Goal: Communication & Community: Ask a question

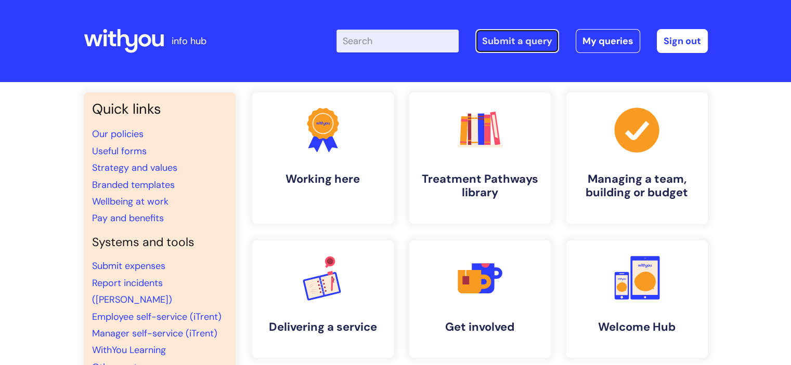
click at [529, 47] on link "Submit a query" at bounding box center [517, 41] width 84 height 24
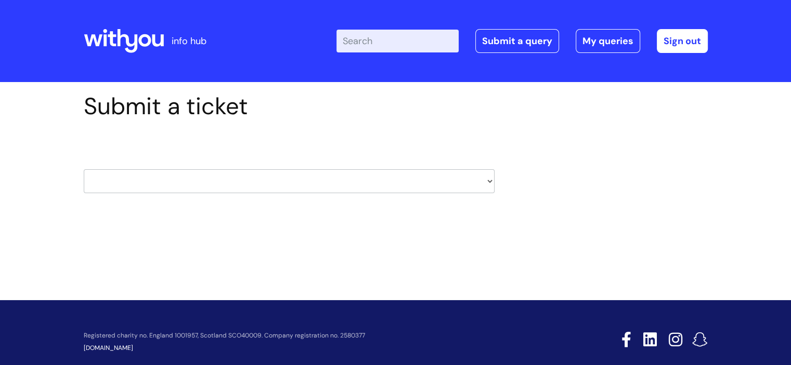
click at [488, 184] on select "HR / People IT and Support Clinical Drug Alerts Finance Accounts Data Support T…" at bounding box center [289, 181] width 411 height 24
select select "it_and_support"
click at [84, 169] on select "HR / People IT and Support Clinical Drug Alerts Finance Accounts Data Support T…" at bounding box center [289, 181] width 411 height 24
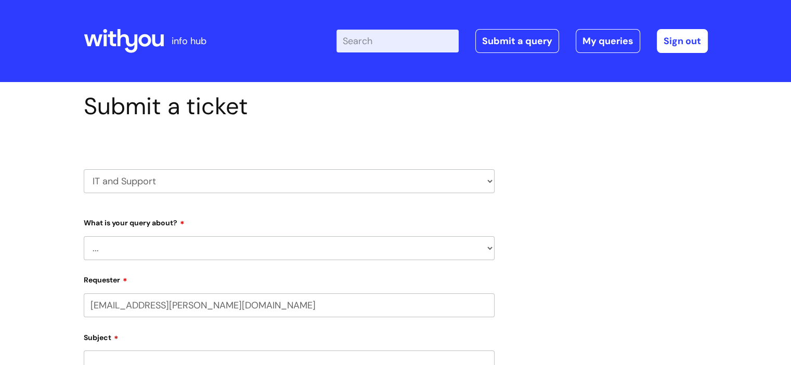
click at [238, 247] on select "... Mobile Phone Reset & MFA Accounts, Starters and Leavers IT Hardware issue I…" at bounding box center [289, 249] width 411 height 24
select select "Accounts, Starters and Leavers"
click at [84, 237] on select "... Mobile Phone Reset & MFA Accounts, Starters and Leavers IT Hardware issue I…" at bounding box center [289, 249] width 411 height 24
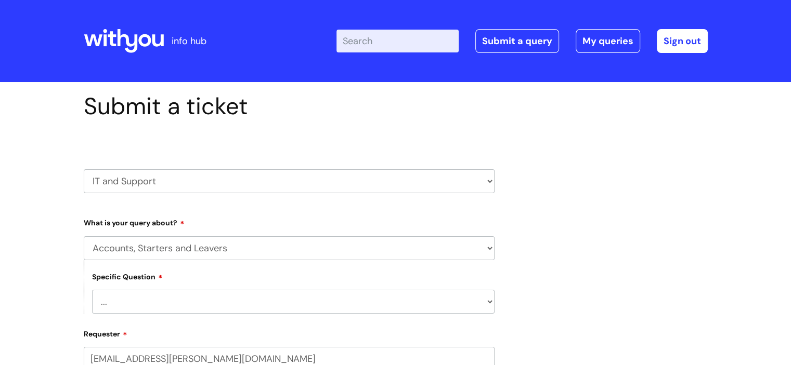
click at [160, 305] on select "... I have a new starter I have a leaver I need to make a change to an account …" at bounding box center [293, 302] width 402 height 24
click at [228, 186] on select "HR / People IT and Support Clinical Drug Alerts Finance Accounts Data Support T…" at bounding box center [289, 181] width 411 height 24
click at [84, 169] on select "HR / People IT and Support Clinical Drug Alerts Finance Accounts Data Support T…" at bounding box center [289, 181] width 411 height 24
click at [206, 247] on select "... Mobile Phone Reset & MFA Accounts, Starters and Leavers IT Hardware issue I…" at bounding box center [289, 249] width 411 height 24
click at [84, 237] on select "... Mobile Phone Reset & MFA Accounts, Starters and Leavers IT Hardware issue I…" at bounding box center [289, 249] width 411 height 24
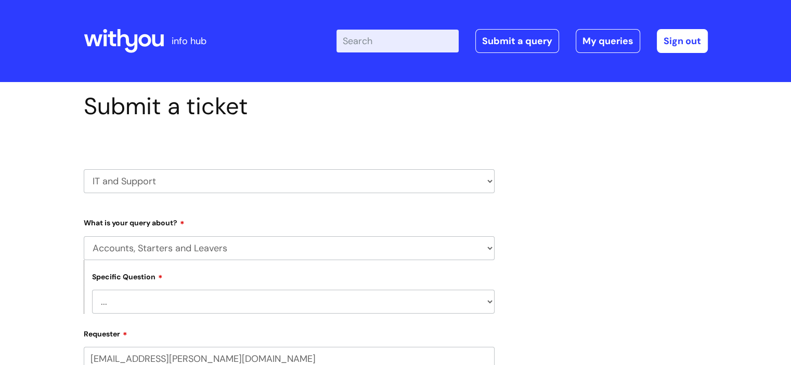
click at [277, 302] on select "... I have a new starter I have a leaver I need to make a change to an account …" at bounding box center [293, 302] width 402 height 24
select select "I have a question about a leaver"
click at [92, 290] on select "... I have a new starter I have a leaver I need to make a change to an account …" at bounding box center [293, 302] width 402 height 24
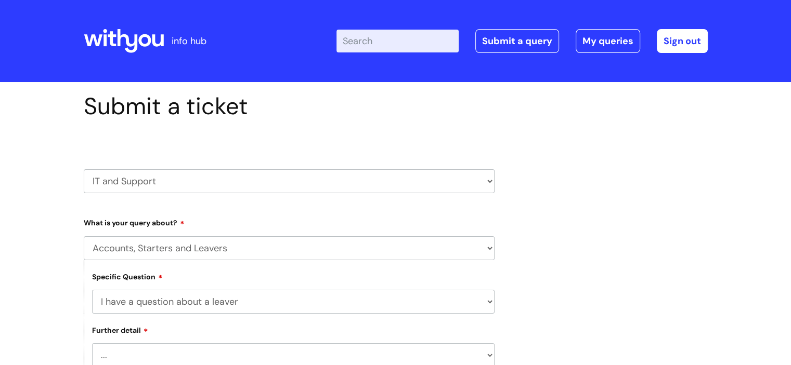
scroll to position [2, 0]
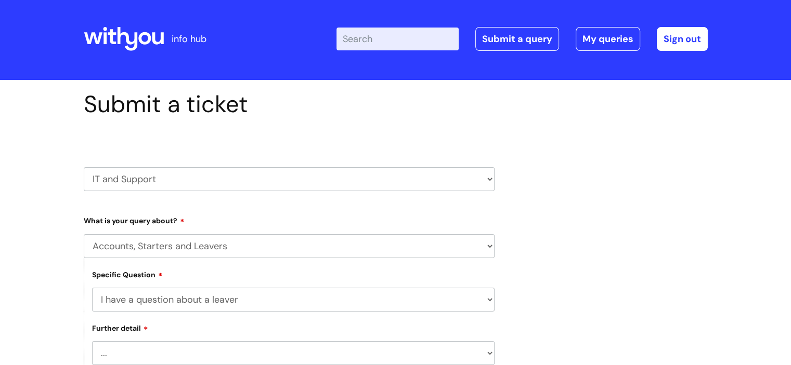
click at [192, 351] on select "... Where do I find a closure form What shall I do with their equipment" at bounding box center [293, 354] width 402 height 24
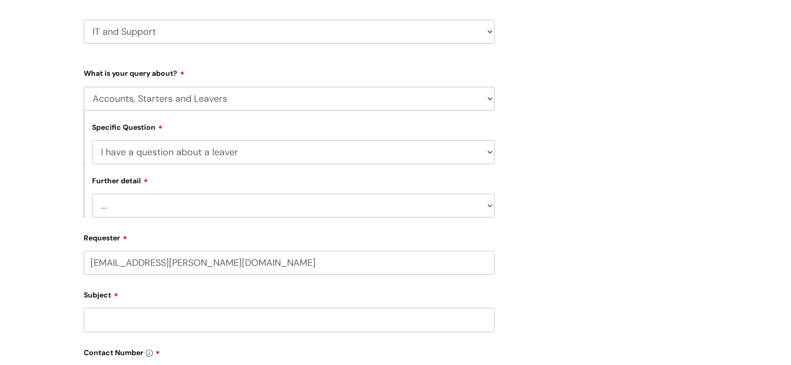
scroll to position [168, 0]
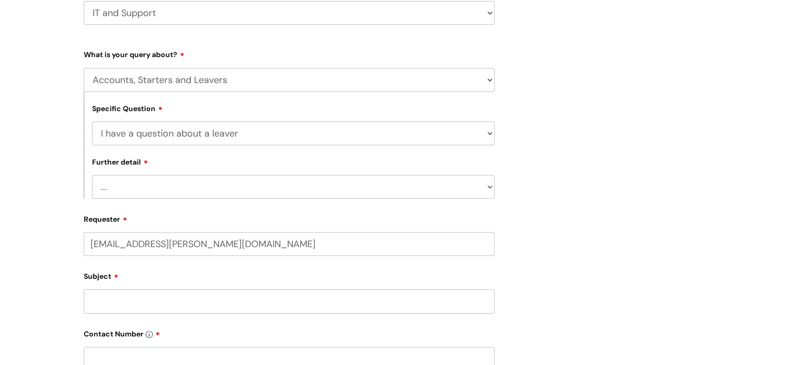
click at [491, 189] on select "... Where do I find a closure form What shall I do with their equipment" at bounding box center [293, 187] width 402 height 24
click at [92, 175] on select "... Where do I find a closure form What shall I do with their equipment" at bounding box center [293, 187] width 402 height 24
click at [184, 301] on input "Subject" at bounding box center [289, 302] width 411 height 24
type input "Deleting shared email account"
click at [182, 356] on input "text" at bounding box center [289, 359] width 411 height 24
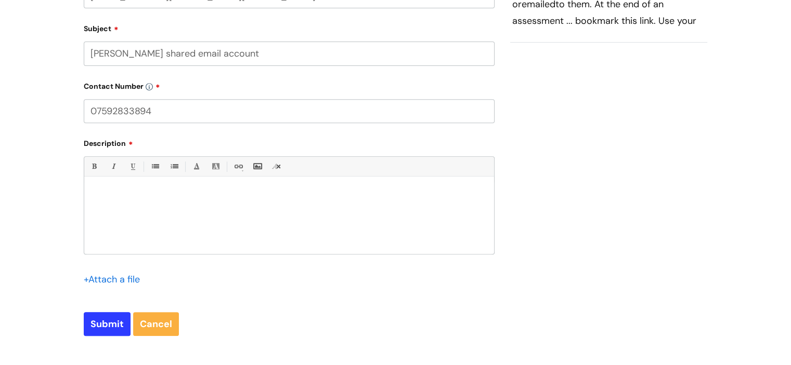
scroll to position [425, 0]
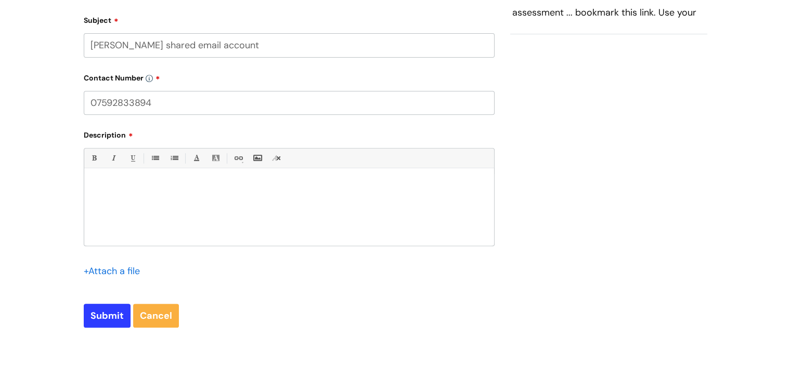
type input "07592833894"
click at [124, 195] on div at bounding box center [289, 210] width 410 height 72
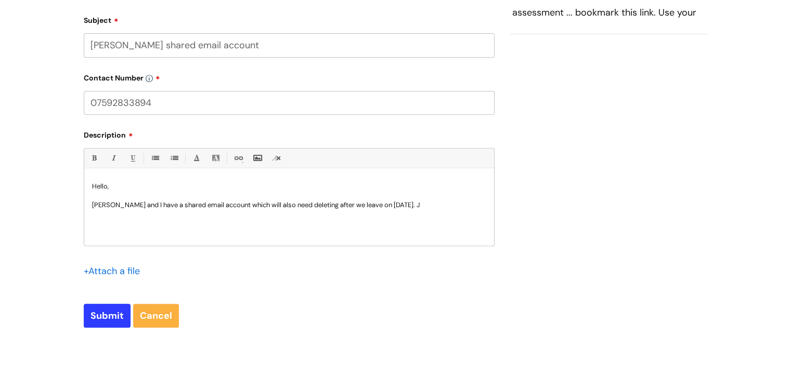
click at [90, 205] on div "Hello, Casey Leaver and I have a shared email account which will also need dele…" at bounding box center [289, 210] width 410 height 72
click at [121, 216] on p "Just wanted to flag that Casey Leaver and I have a shared email account which w…" at bounding box center [289, 210] width 394 height 19
click at [318, 206] on p "Just wanted to flag that Casey Leaver and I have a shared email account which w…" at bounding box center [289, 210] width 394 height 19
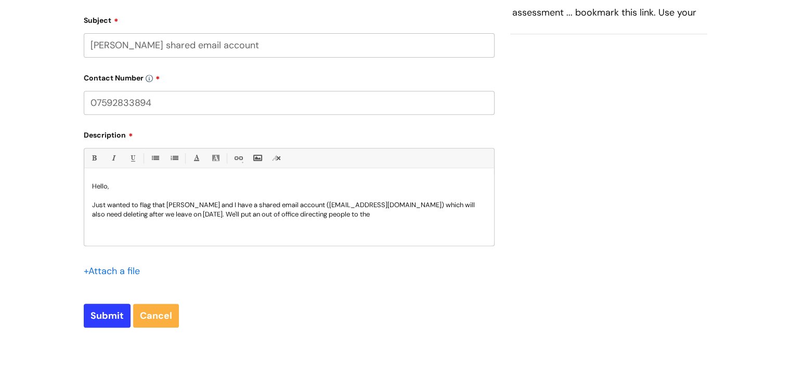
click at [406, 216] on p "Just wanted to flag that Casey Leaver and I have a shared email account (intern…" at bounding box center [289, 210] width 394 height 19
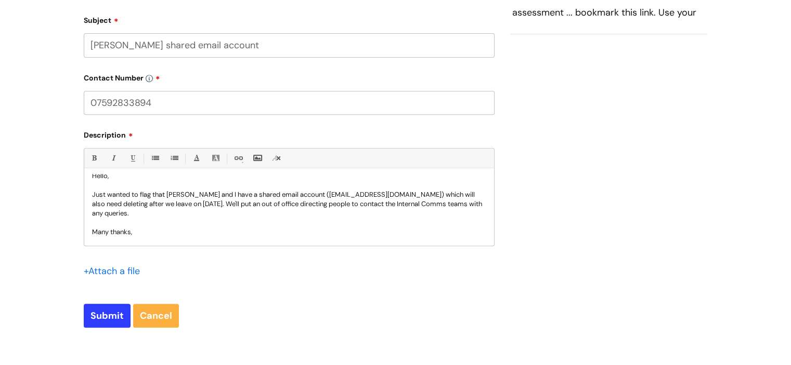
scroll to position [20, 0]
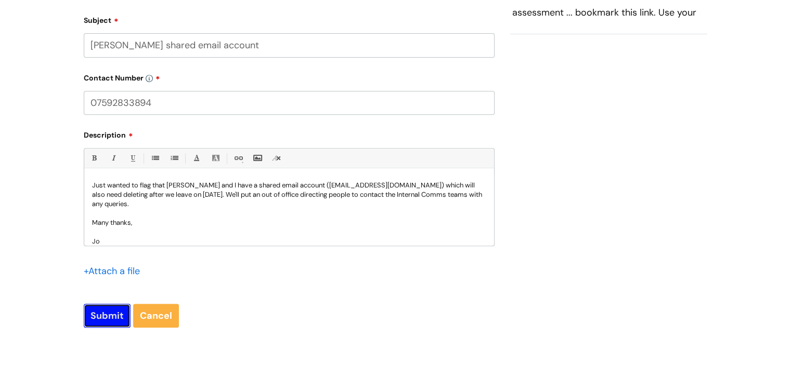
click at [104, 313] on input "Submit" at bounding box center [107, 316] width 47 height 24
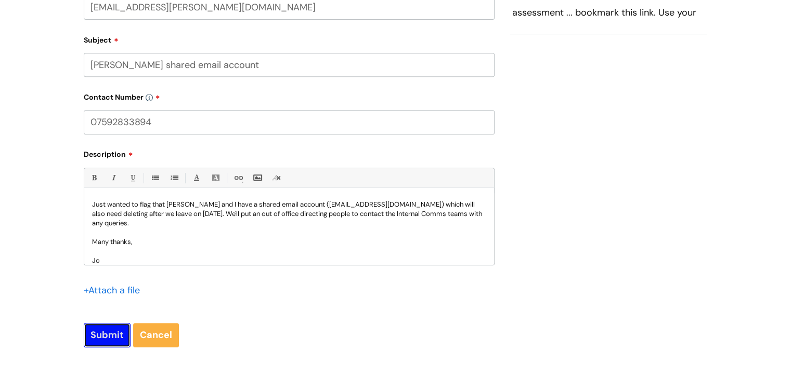
scroll to position [444, 0]
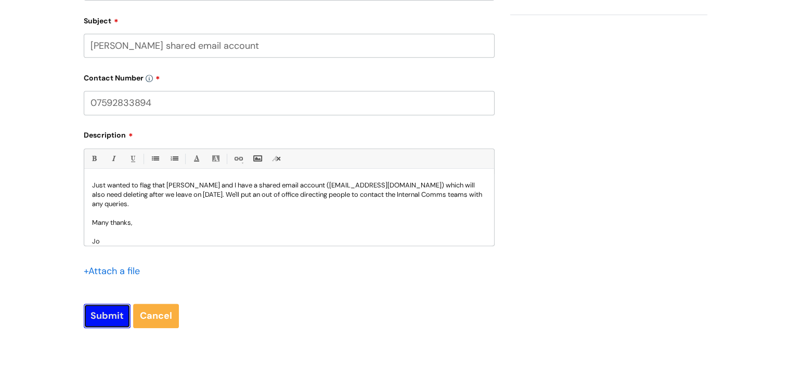
click at [104, 323] on input "Submit" at bounding box center [107, 316] width 47 height 24
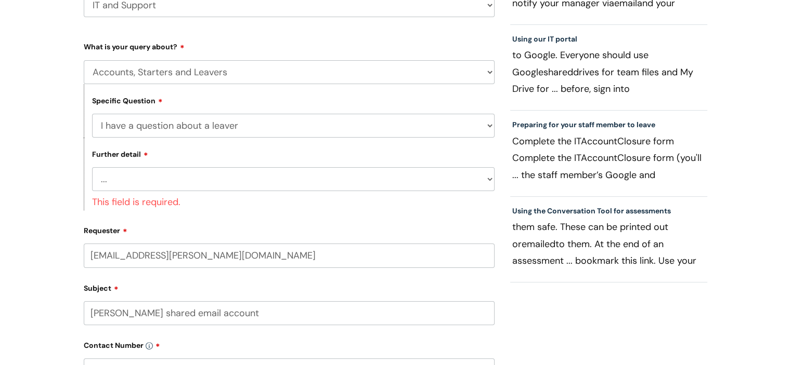
scroll to position [148, 0]
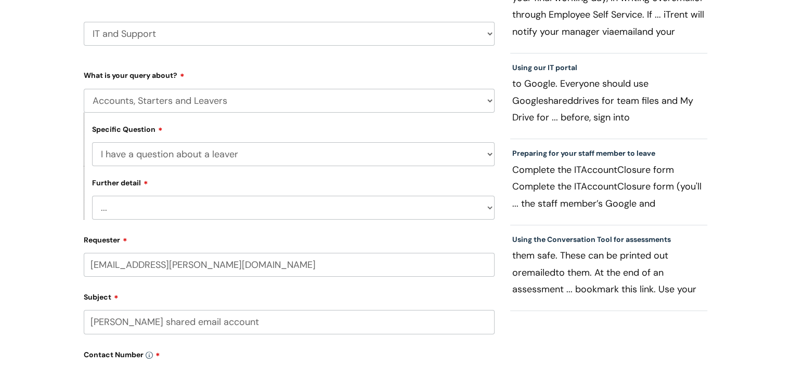
click at [478, 205] on select "... Where do I find a closure form What shall I do with their equipment" at bounding box center [293, 208] width 402 height 24
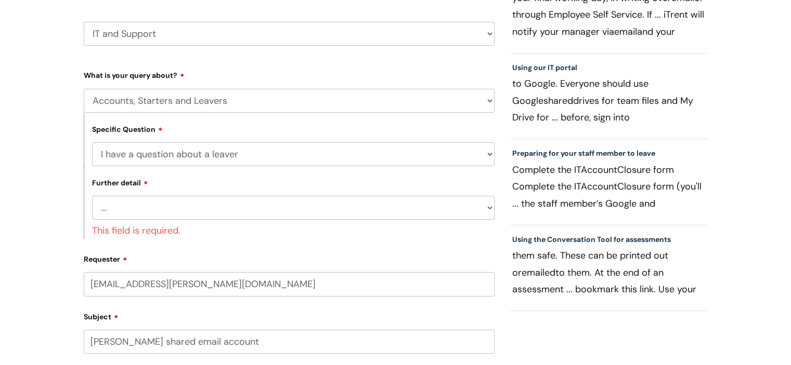
click at [437, 157] on select "... I have a new starter I have a leaver I need to make a change to an account …" at bounding box center [293, 154] width 402 height 24
click at [446, 104] on select "... Mobile Phone Reset & MFA Accounts, Starters and Leavers IT Hardware issue I…" at bounding box center [289, 101] width 411 height 24
select select "System/software"
click at [84, 89] on select "... Mobile Phone Reset & MFA Accounts, Starters and Leavers IT Hardware issue I…" at bounding box center [289, 101] width 411 height 24
select select
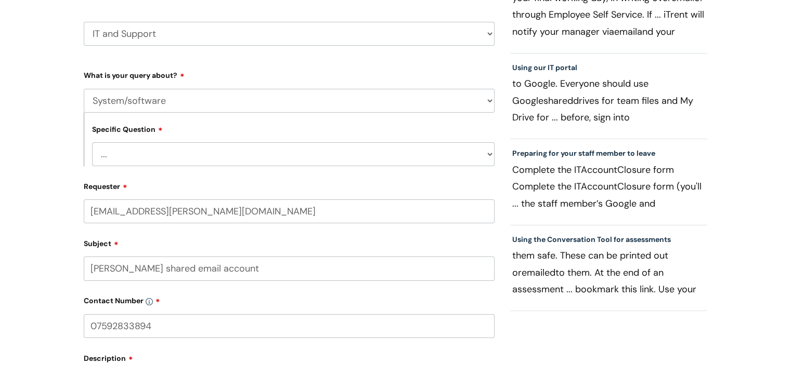
click at [415, 105] on select "... Mobile Phone Reset & MFA Accounts, Starters and Leavers IT Hardware issue I…" at bounding box center [289, 101] width 411 height 24
select select "Something Else"
click at [84, 89] on select "... Mobile Phone Reset & MFA Accounts, Starters and Leavers IT Hardware issue I…" at bounding box center [289, 101] width 411 height 24
click at [367, 149] on select "... My problem is not listed" at bounding box center [293, 154] width 402 height 24
select select "My problem is not listed"
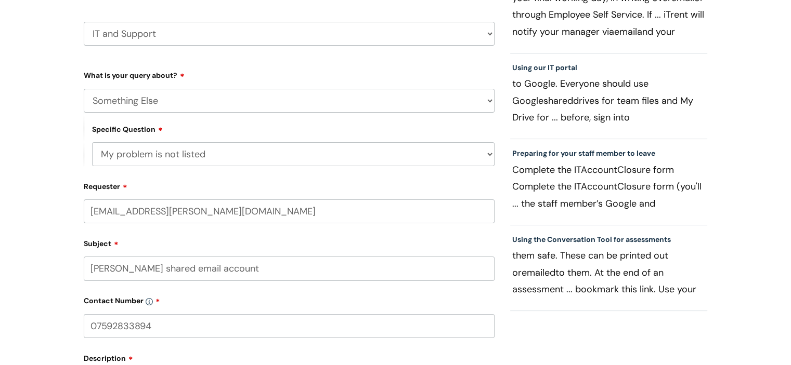
click at [92, 142] on select "... My problem is not listed" at bounding box center [293, 154] width 402 height 24
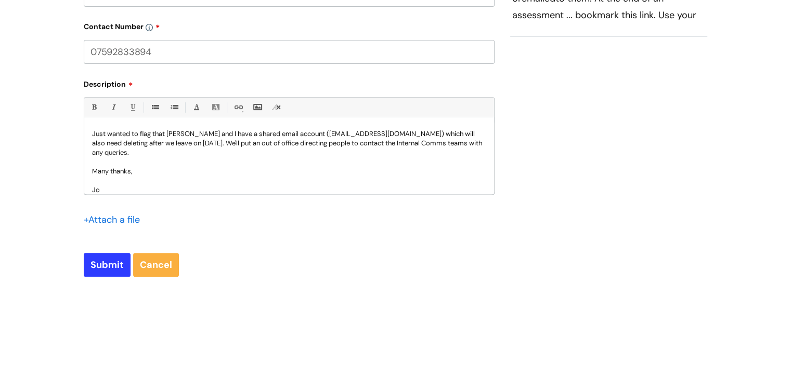
scroll to position [423, 0]
click at [100, 259] on input "Submit" at bounding box center [107, 264] width 47 height 24
type input "Please Wait..."
